Goal: Find specific page/section: Find specific page/section

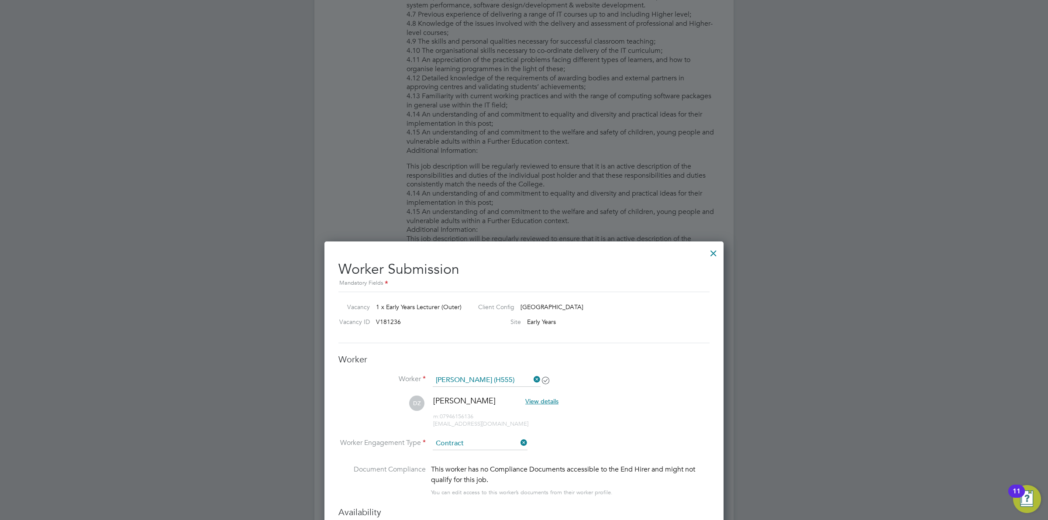
click at [716, 258] on div at bounding box center [714, 251] width 16 height 16
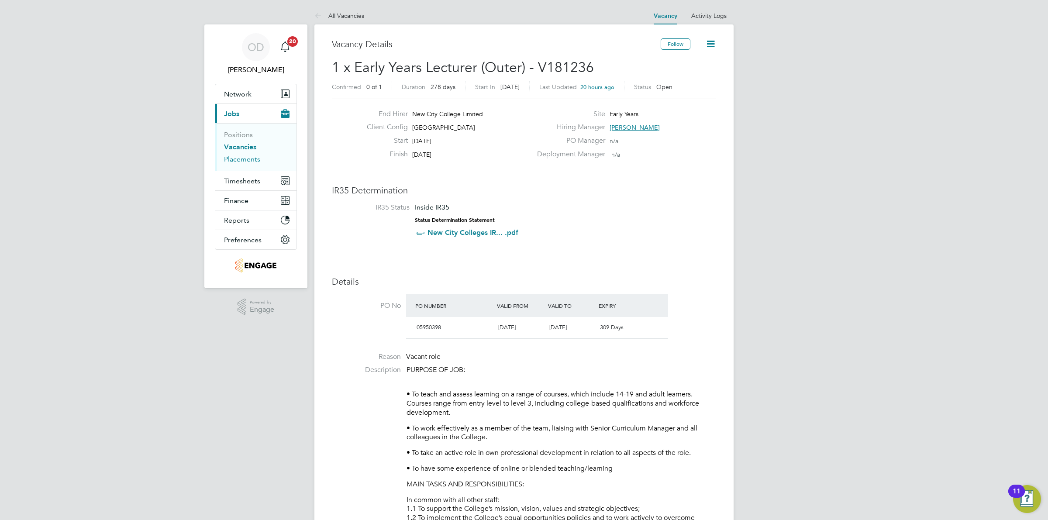
click at [252, 160] on link "Placements" at bounding box center [242, 159] width 36 height 8
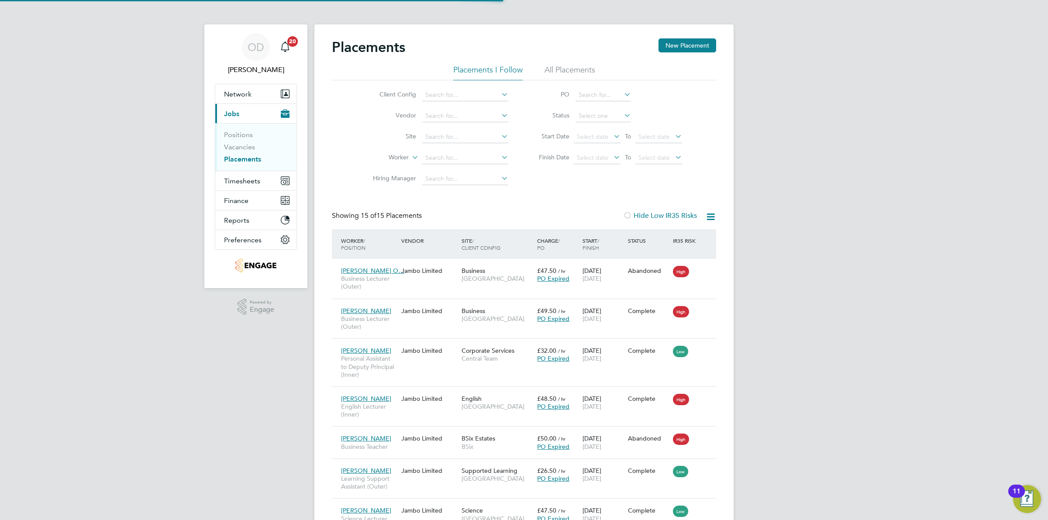
scroll to position [33, 76]
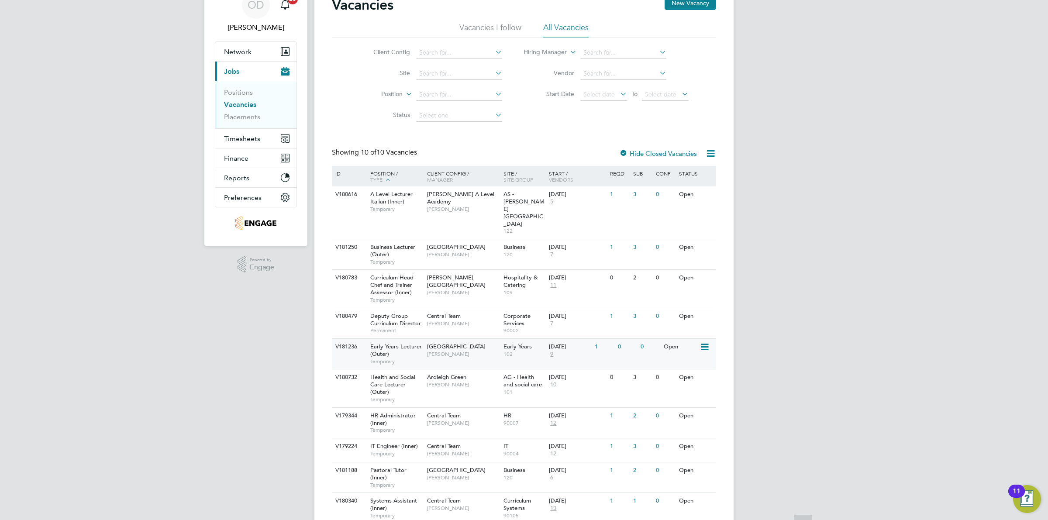
scroll to position [56, 0]
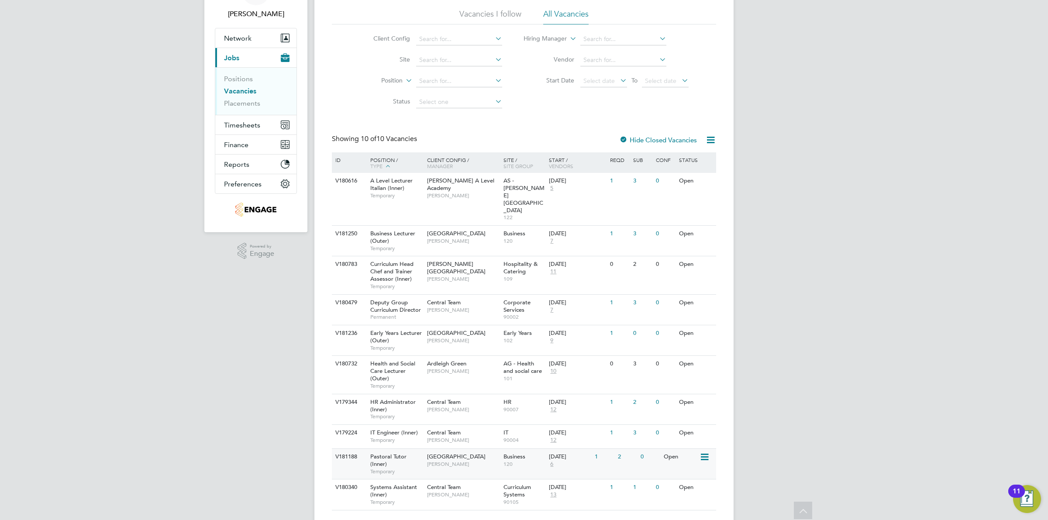
click at [605, 449] on div "V181188 Pastoral Tutor (Inner) Temporary [GEOGRAPHIC_DATA] Campus [PERSON_NAME]…" at bounding box center [524, 464] width 384 height 31
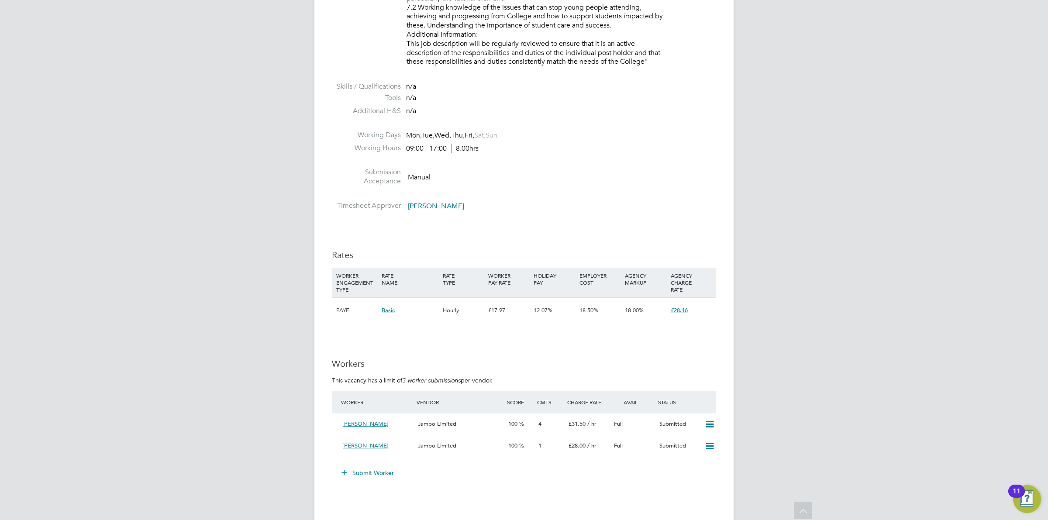
scroll to position [1378, 0]
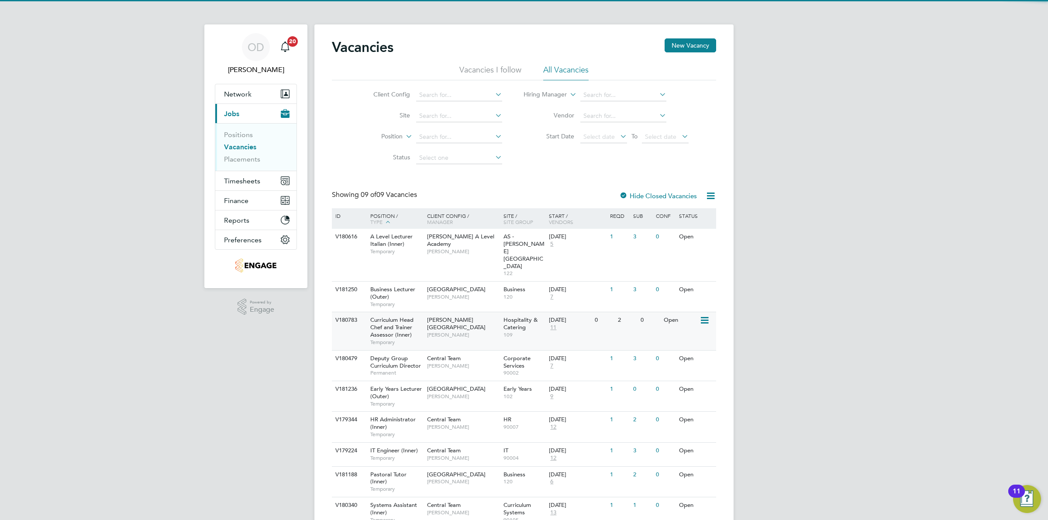
scroll to position [18, 0]
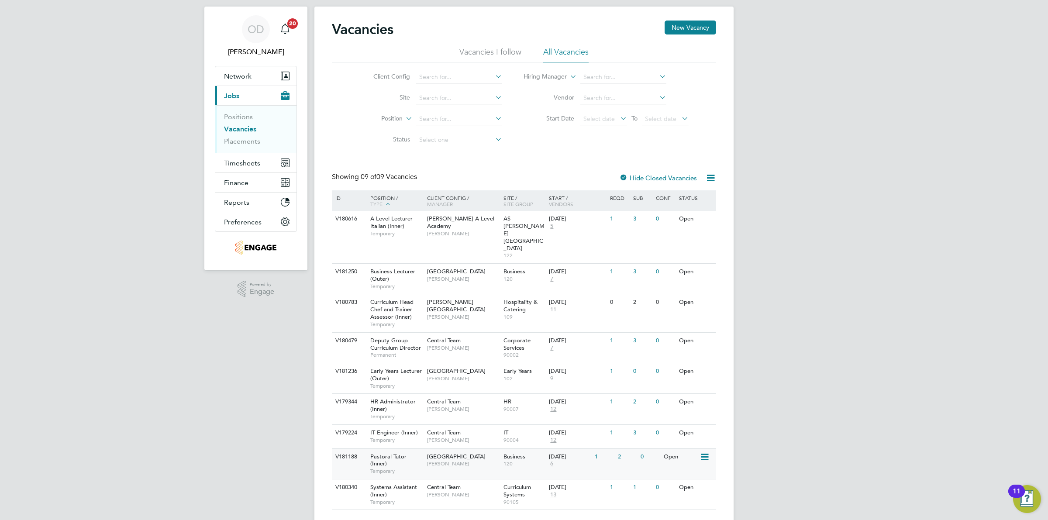
click at [448, 453] on span "[GEOGRAPHIC_DATA]" at bounding box center [456, 456] width 59 height 7
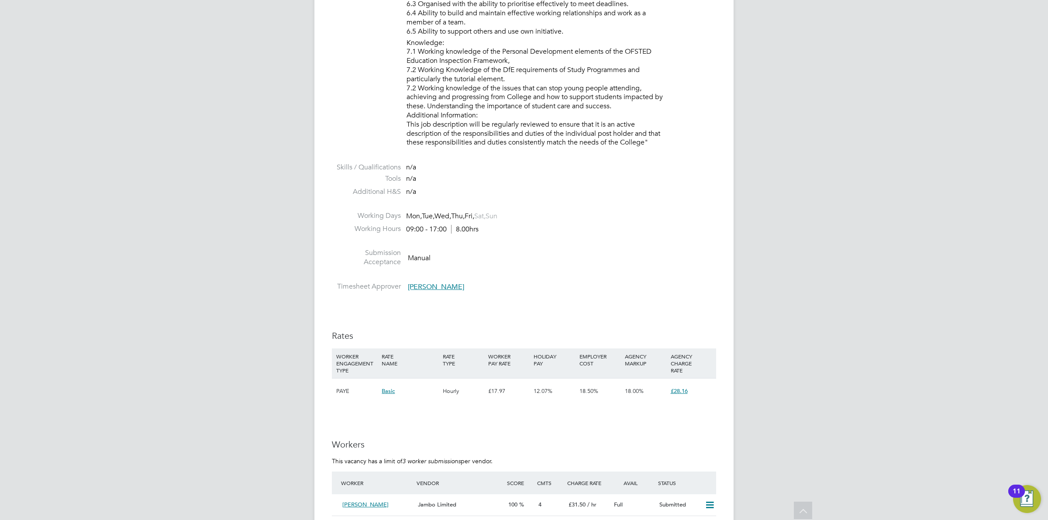
scroll to position [1489, 0]
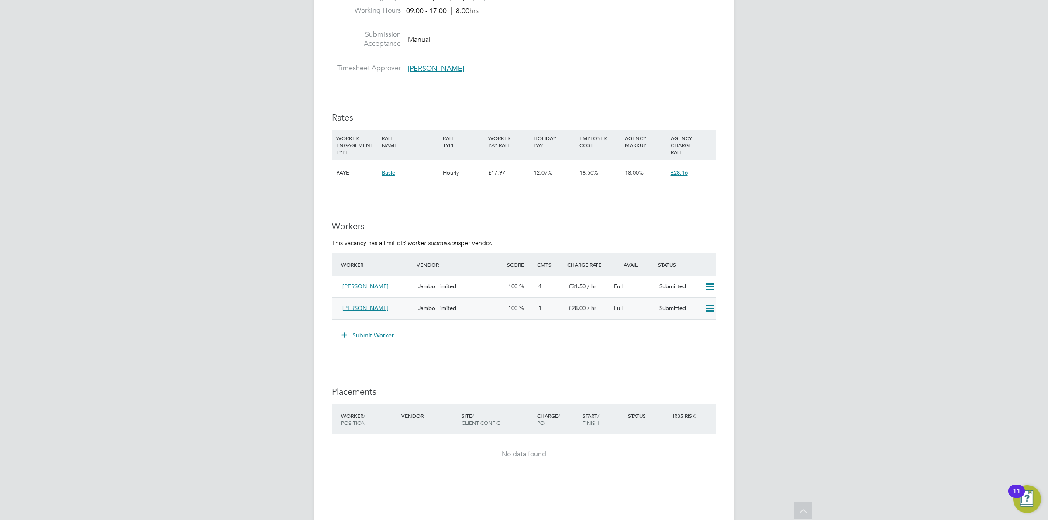
click at [490, 311] on div "Jambo Limited" at bounding box center [460, 308] width 90 height 14
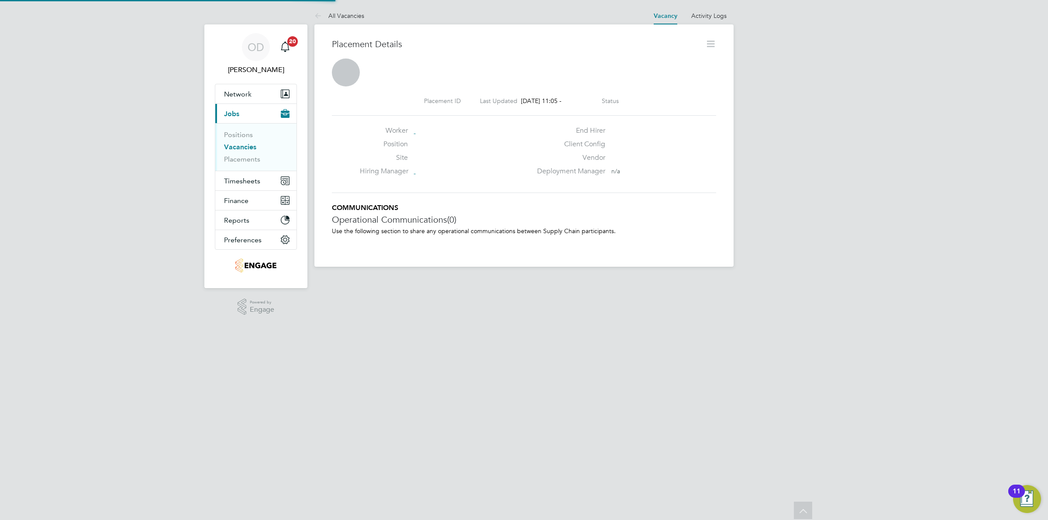
scroll to position [5, 4]
